Goal: Transaction & Acquisition: Download file/media

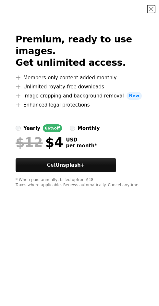
scroll to position [879, 0]
click at [150, 12] on button "An X shape" at bounding box center [151, 9] width 8 height 8
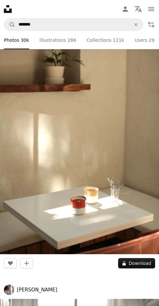
scroll to position [928, 0]
click at [145, 258] on button "A lock Download" at bounding box center [136, 263] width 37 height 10
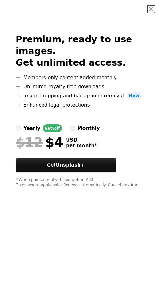
click at [150, 6] on button "An X shape" at bounding box center [151, 9] width 8 height 8
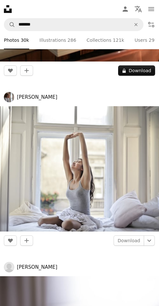
scroll to position [1131, 0]
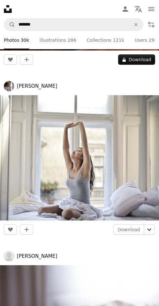
click at [149, 226] on icon "Chevron down" at bounding box center [149, 230] width 10 height 8
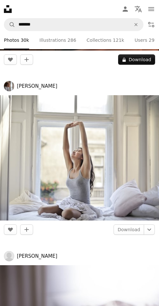
click at [134, 229] on link "Download" at bounding box center [128, 229] width 30 height 10
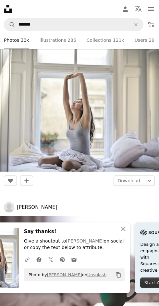
scroll to position [1181, 0]
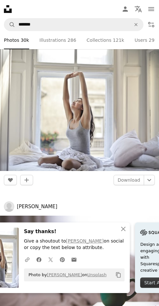
click at [119, 233] on icon "An X shape" at bounding box center [123, 229] width 8 height 8
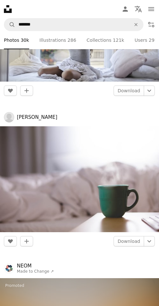
scroll to position [1270, 0]
click at [132, 243] on link "Download" at bounding box center [128, 241] width 30 height 10
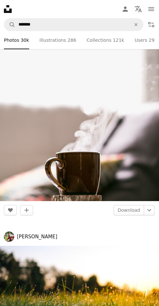
scroll to position [2268, 0]
click at [133, 206] on link "Download" at bounding box center [128, 210] width 30 height 10
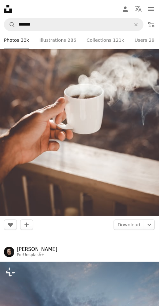
scroll to position [3125, 0]
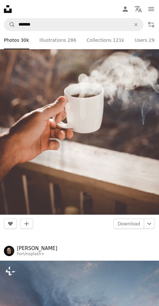
click at [129, 219] on link "Download" at bounding box center [128, 224] width 30 height 10
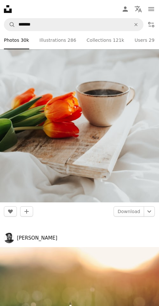
scroll to position [3854, 0]
click at [131, 207] on link "Download" at bounding box center [128, 211] width 30 height 10
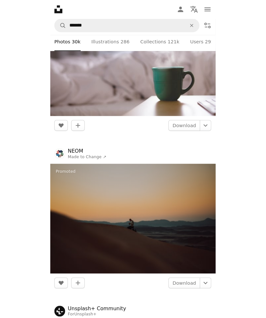
scroll to position [1931, 0]
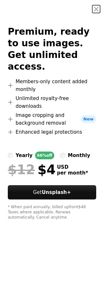
scroll to position [18907, 0]
click at [94, 13] on button "An X shape" at bounding box center [96, 9] width 8 height 8
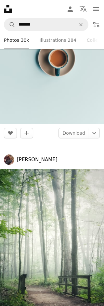
scroll to position [19627, 0]
click at [81, 128] on link "Download" at bounding box center [73, 133] width 30 height 10
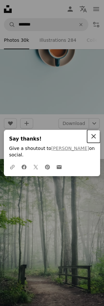
click at [96, 140] on icon "An X shape" at bounding box center [93, 136] width 8 height 8
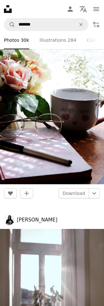
scroll to position [22454, 0]
click at [81, 188] on link "Download" at bounding box center [73, 193] width 30 height 10
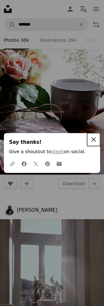
click at [97, 146] on button "An X shape Close" at bounding box center [93, 139] width 13 height 13
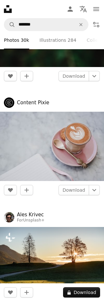
scroll to position [23383, 0]
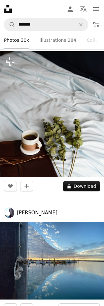
click at [80, 28] on button "An X shape" at bounding box center [81, 24] width 14 height 12
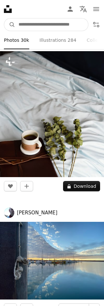
scroll to position [28264, 0]
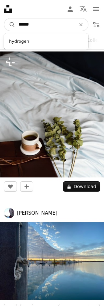
type input "*******"
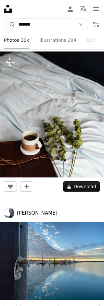
click at [10, 24] on button "A magnifying glass" at bounding box center [9, 24] width 11 height 12
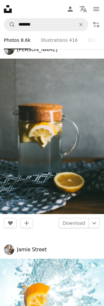
scroll to position [472, 0]
click at [81, 228] on link "Download" at bounding box center [73, 223] width 30 height 10
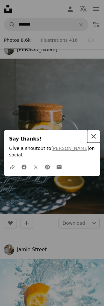
scroll to position [483, 0]
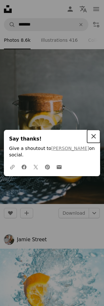
click at [95, 140] on icon "An X shape" at bounding box center [93, 136] width 8 height 8
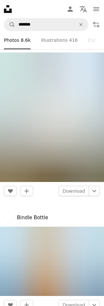
scroll to position [1061, 0]
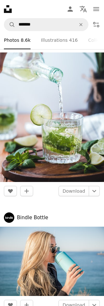
click at [80, 192] on link "Download" at bounding box center [73, 191] width 30 height 10
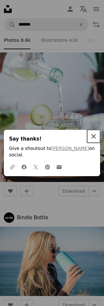
scroll to position [1070, 0]
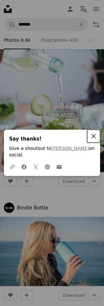
click at [93, 139] on icon "button" at bounding box center [93, 136] width 5 height 5
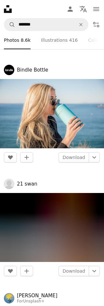
scroll to position [1205, 0]
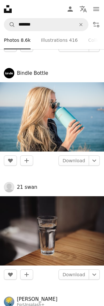
click at [79, 164] on link "Download" at bounding box center [73, 160] width 30 height 10
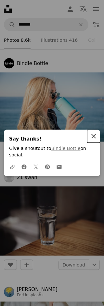
click at [95, 139] on icon "button" at bounding box center [93, 136] width 5 height 5
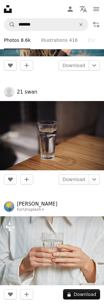
scroll to position [1304, 0]
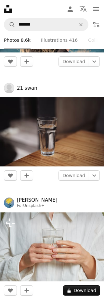
click at [78, 181] on link "Download" at bounding box center [73, 175] width 30 height 10
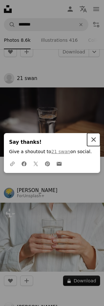
click at [94, 143] on icon "An X shape" at bounding box center [93, 140] width 8 height 8
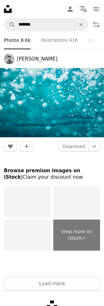
scroll to position [3070, 0]
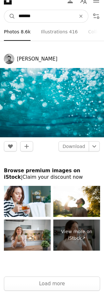
click at [26, 29] on input "*******" at bounding box center [44, 24] width 58 height 12
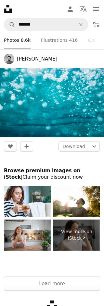
scroll to position [610, 0]
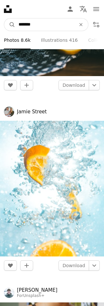
click at [52, 24] on input "*******" at bounding box center [44, 24] width 58 height 12
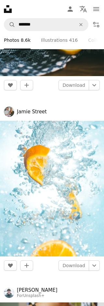
click at [83, 25] on icon "An X shape" at bounding box center [81, 24] width 14 height 5
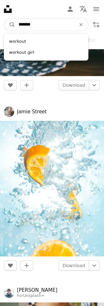
type input "*******"
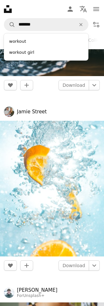
click at [58, 43] on div "workout" at bounding box center [46, 41] width 84 height 11
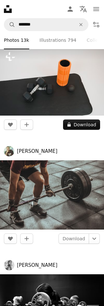
scroll to position [1308, 0]
click at [83, 27] on icon "An X shape" at bounding box center [81, 24] width 14 height 5
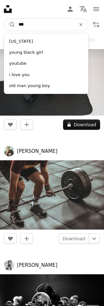
type input "****"
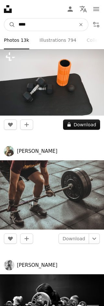
click at [10, 25] on button "A magnifying glass" at bounding box center [9, 24] width 11 height 12
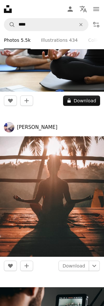
scroll to position [93, 0]
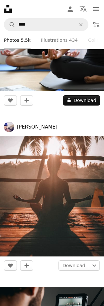
click at [76, 260] on link "Download" at bounding box center [73, 265] width 30 height 10
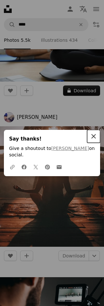
click at [94, 140] on icon "An X shape" at bounding box center [93, 136] width 8 height 8
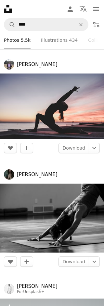
scroll to position [472, 0]
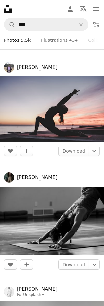
click at [79, 153] on link "Download" at bounding box center [73, 151] width 30 height 10
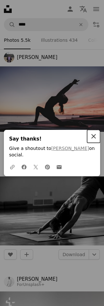
click at [94, 139] on icon "button" at bounding box center [93, 136] width 5 height 5
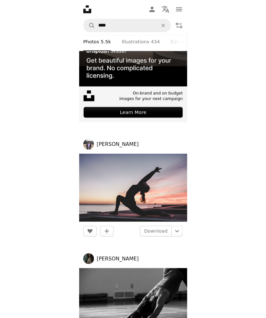
scroll to position [910, 0]
